Goal: Transaction & Acquisition: Purchase product/service

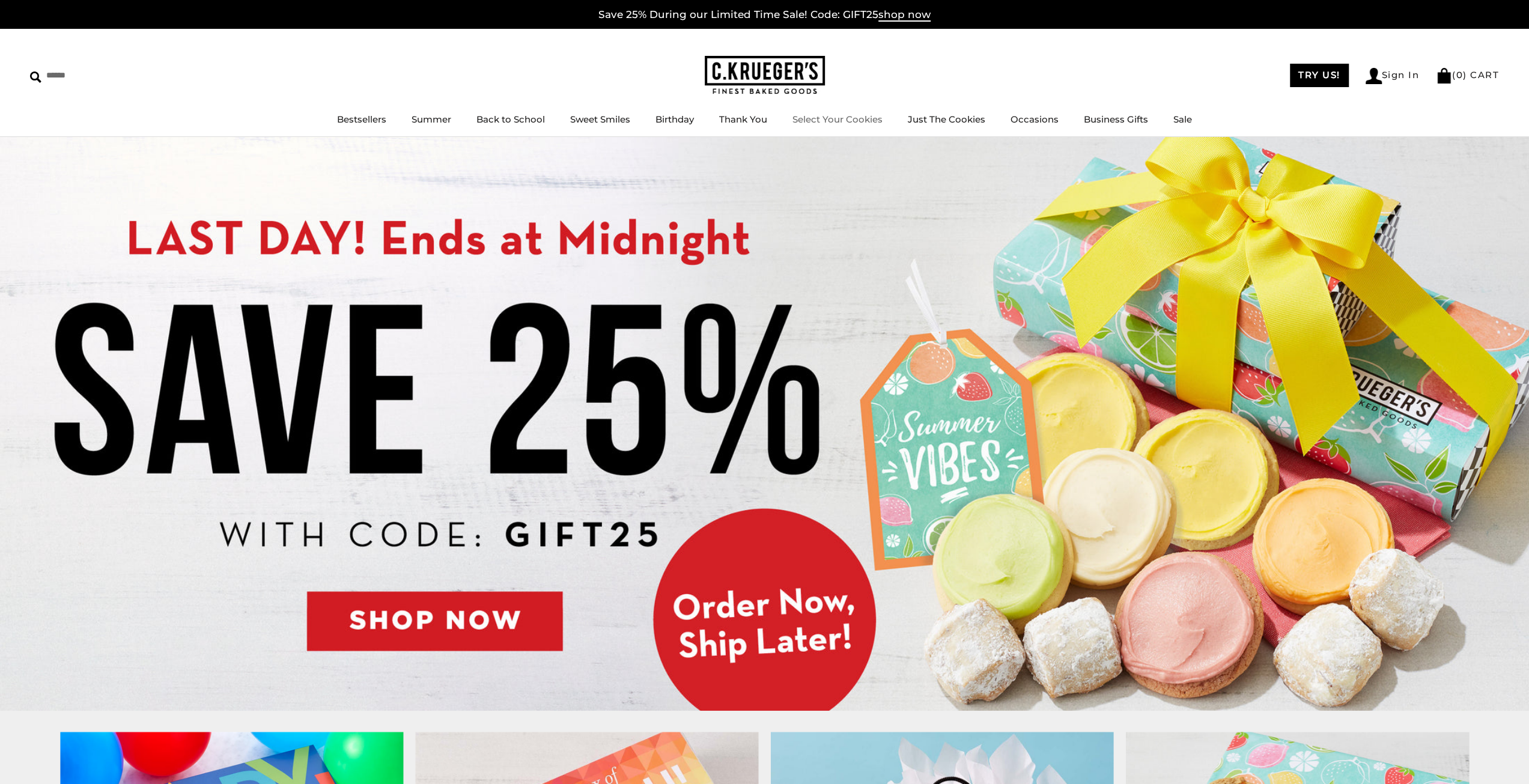
click at [859, 120] on link "Select Your Cookies" at bounding box center [837, 119] width 90 height 11
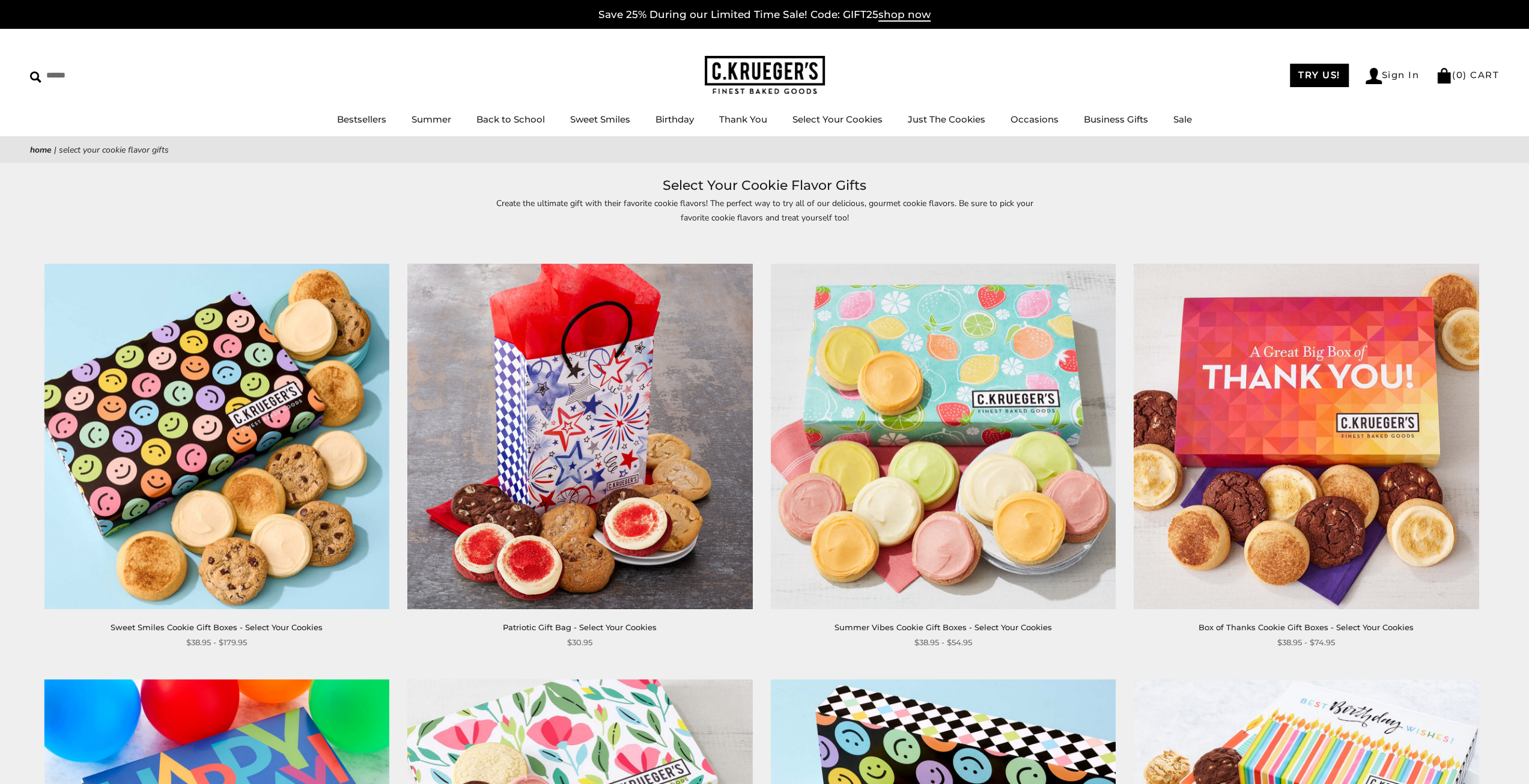
click at [936, 355] on img at bounding box center [943, 436] width 345 height 345
